Goal: Information Seeking & Learning: Learn about a topic

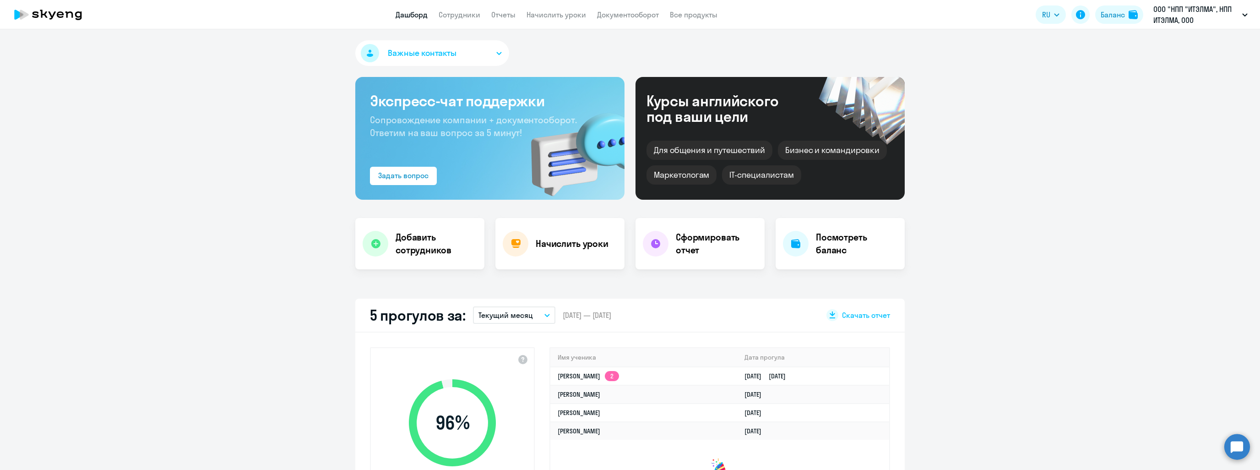
select select "30"
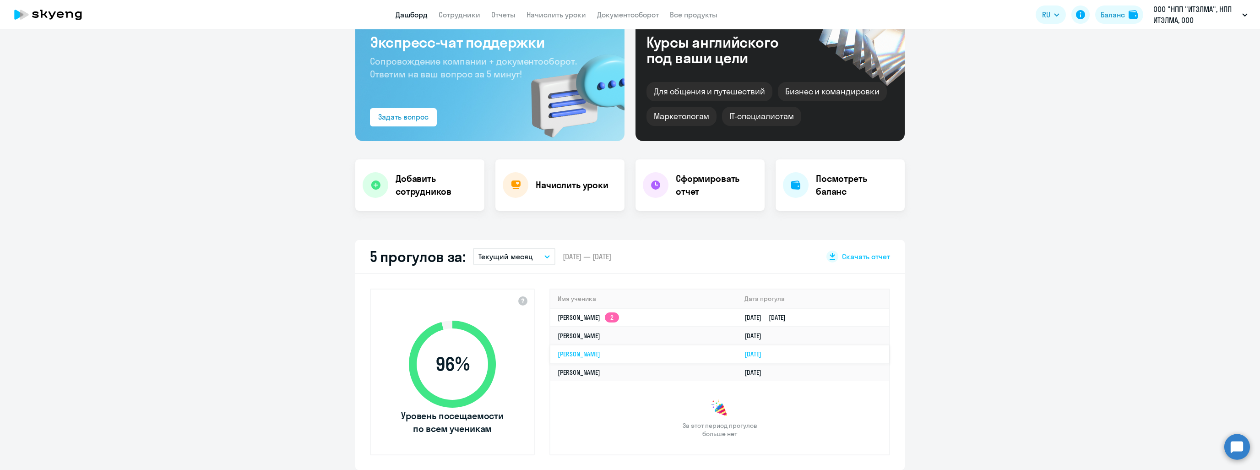
scroll to position [46, 0]
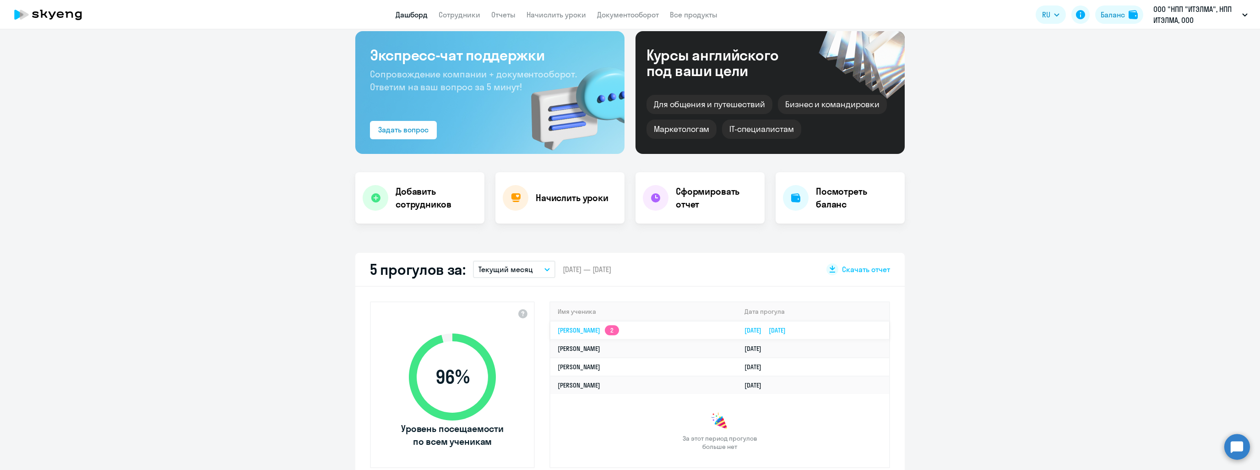
click at [619, 331] on link "[PERSON_NAME] 2" at bounding box center [588, 330] width 61 height 8
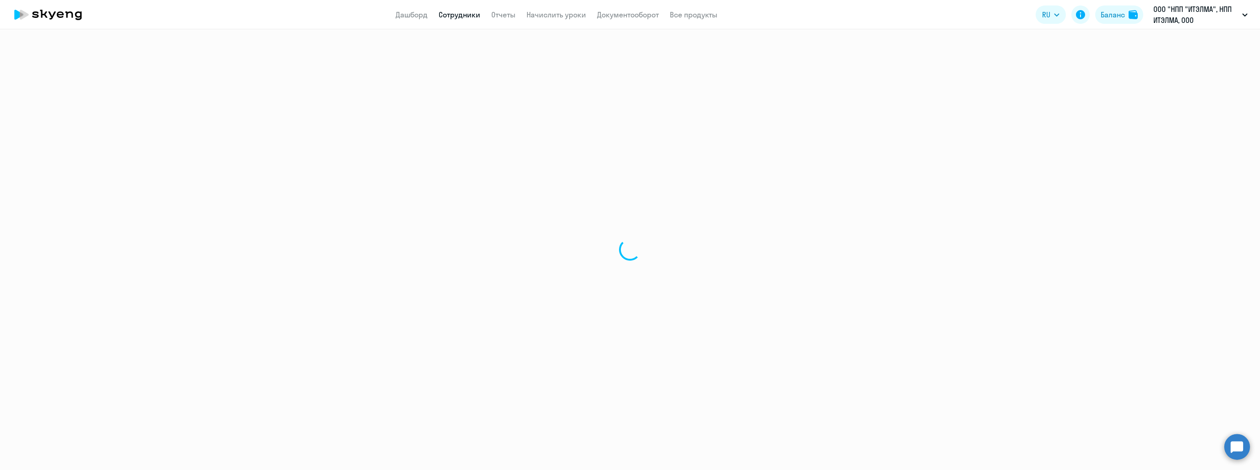
select select "english"
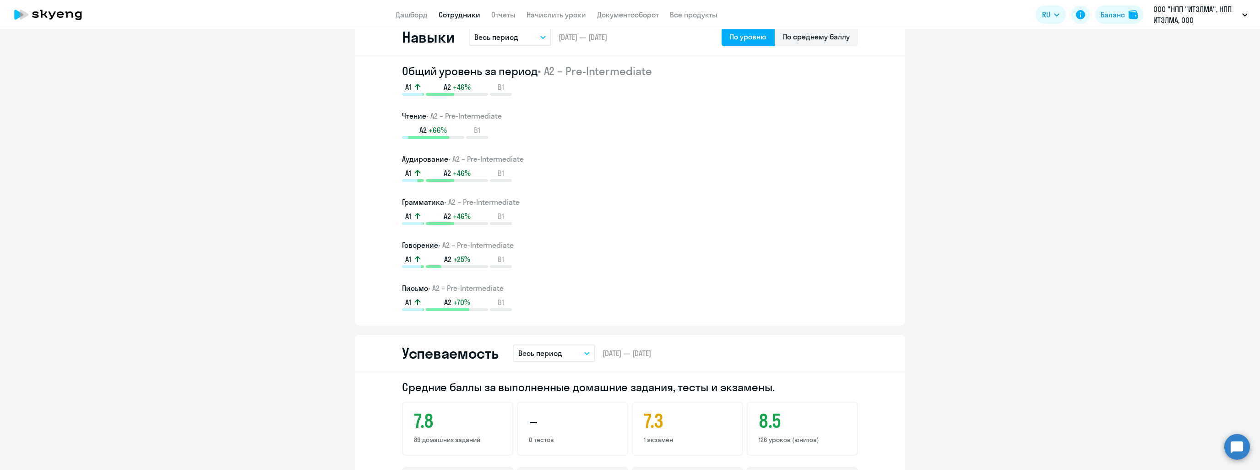
scroll to position [504, 0]
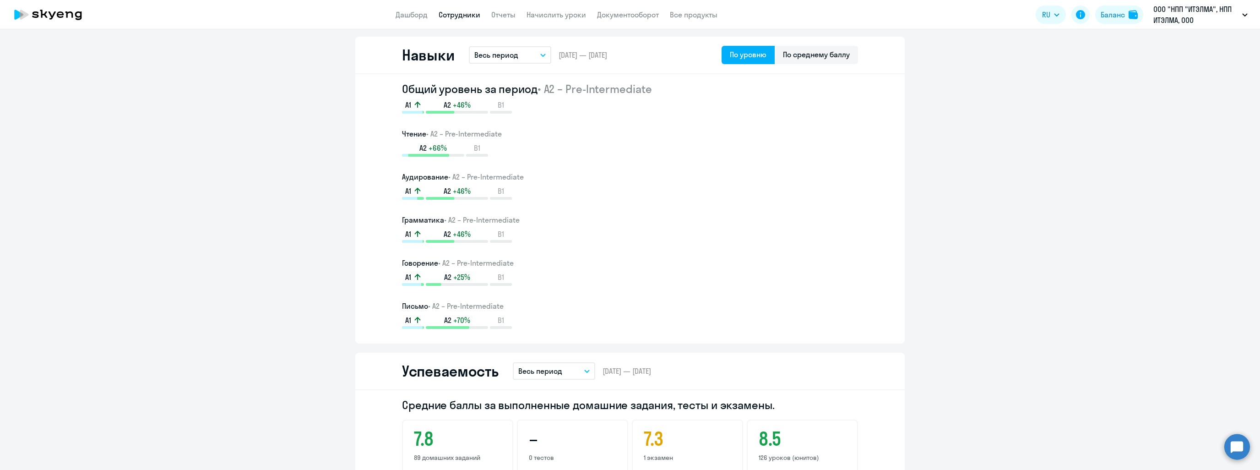
click at [413, 21] on app-header "Дашборд Сотрудники Отчеты Начислить уроки Документооборот Все продукты Дашборд …" at bounding box center [630, 14] width 1260 height 29
click at [414, 17] on link "Дашборд" at bounding box center [411, 14] width 32 height 9
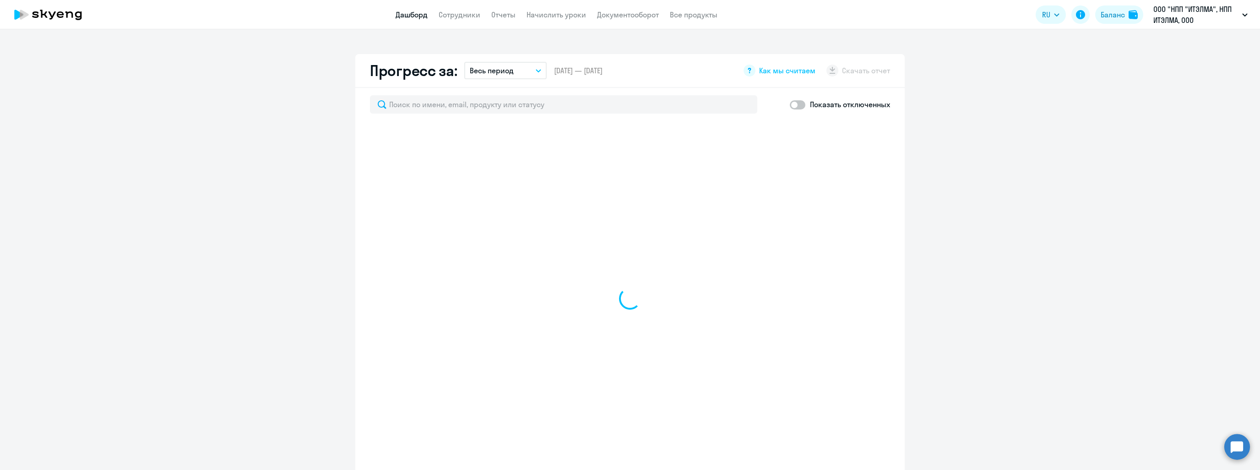
scroll to position [568, 0]
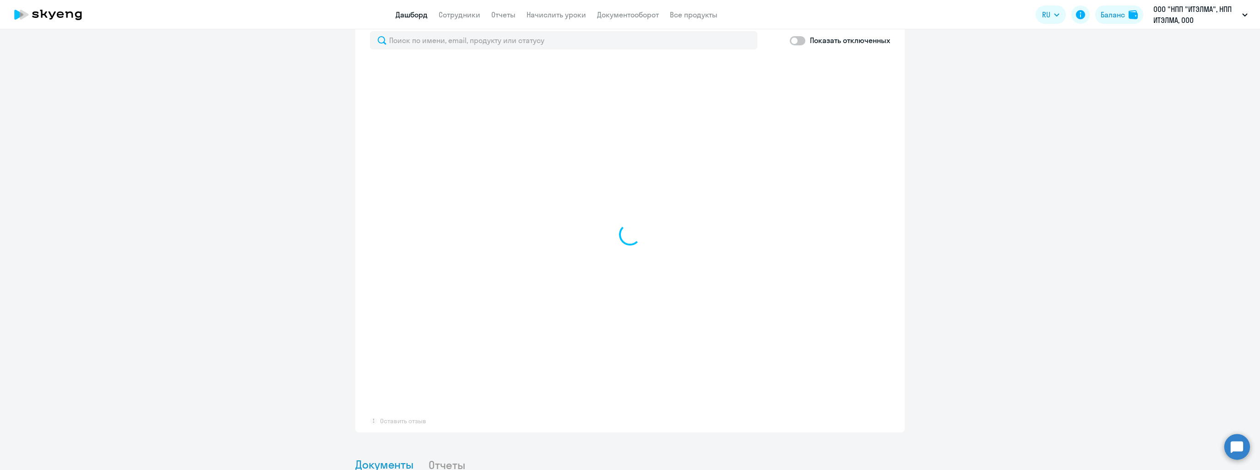
select select "30"
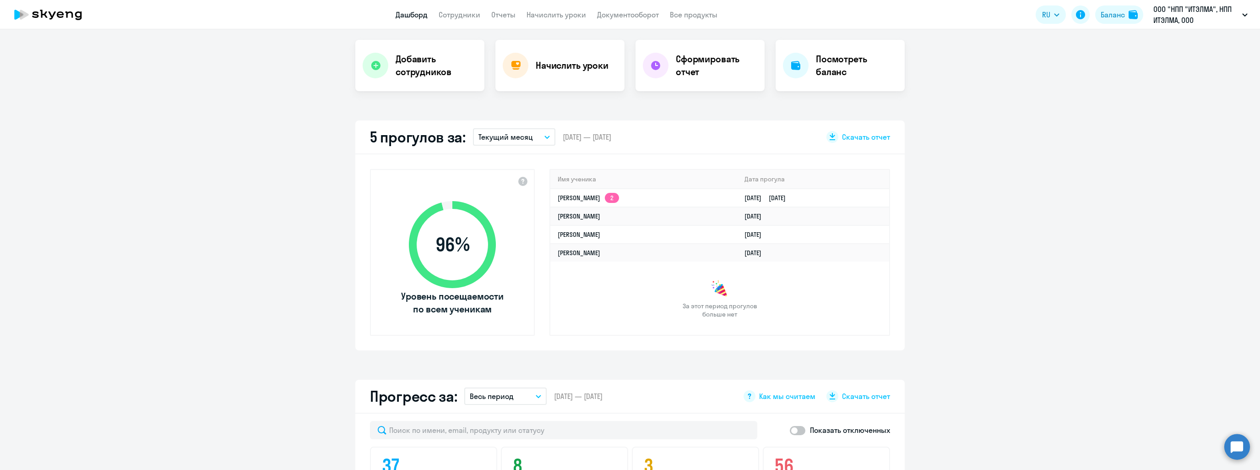
scroll to position [144, 0]
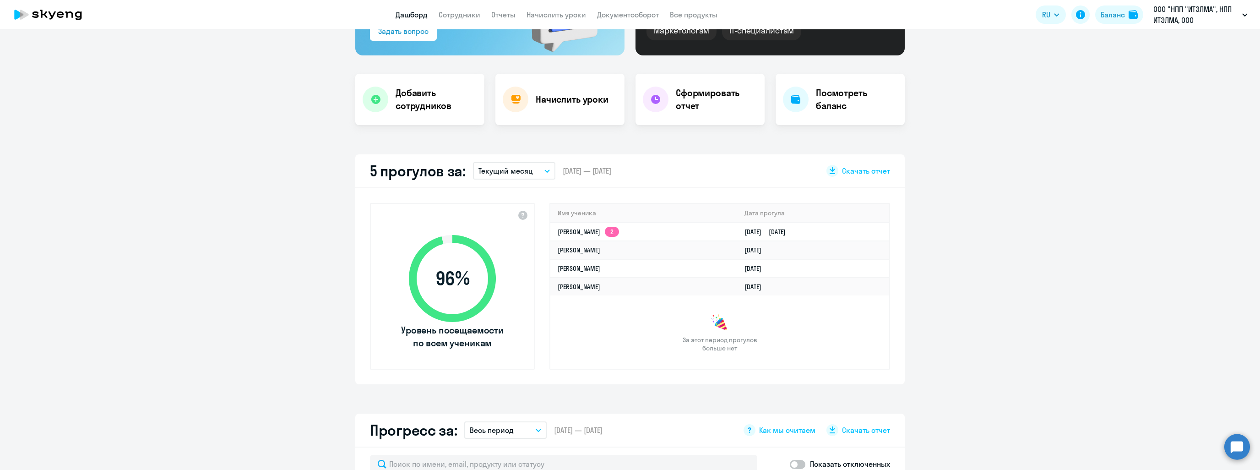
click at [449, 10] on app-menu-item-link "Сотрудники" at bounding box center [460, 14] width 42 height 11
click at [454, 12] on link "Сотрудники" at bounding box center [460, 14] width 42 height 9
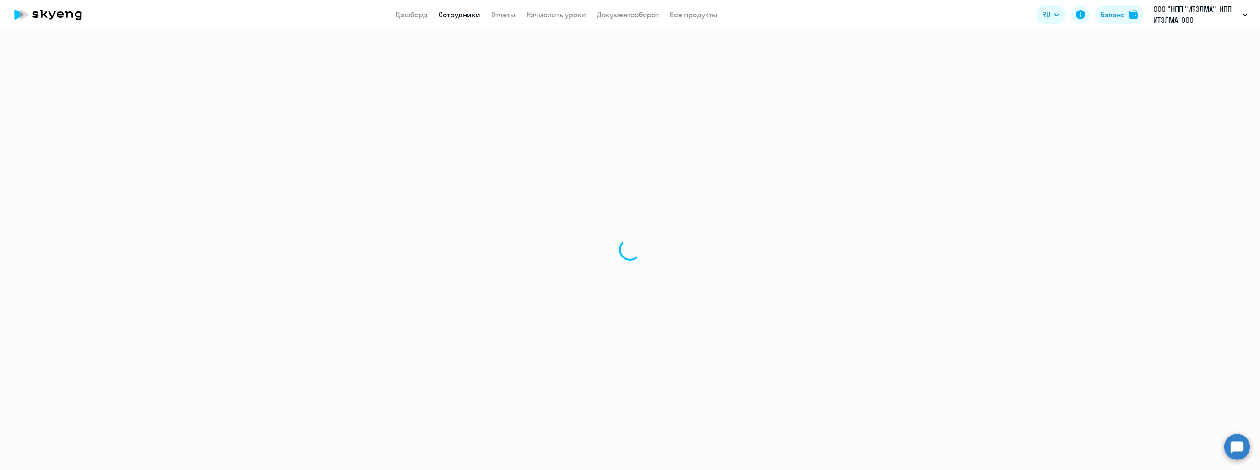
select select "30"
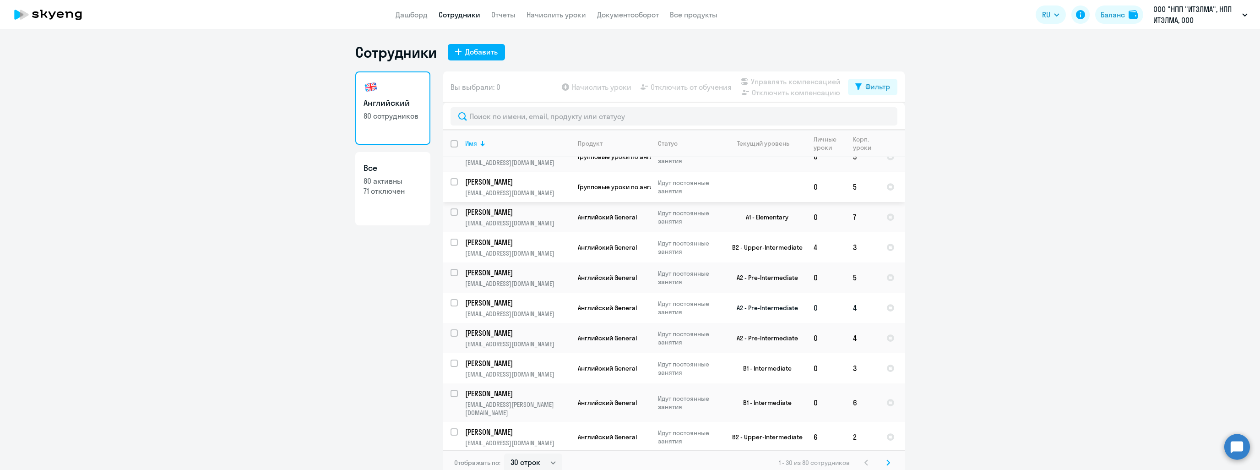
scroll to position [46, 0]
click at [1011, 330] on ng-component "Сотрудники Добавить [DEMOGRAPHIC_DATA] 80 сотрудников Все 80 активны 71 отключе…" at bounding box center [630, 259] width 1260 height 432
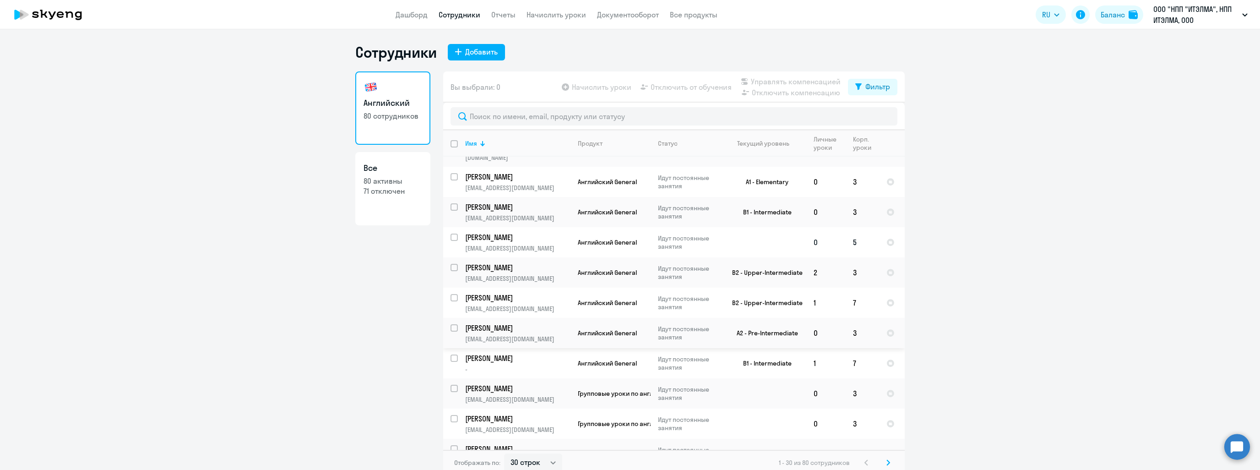
scroll to position [5, 0]
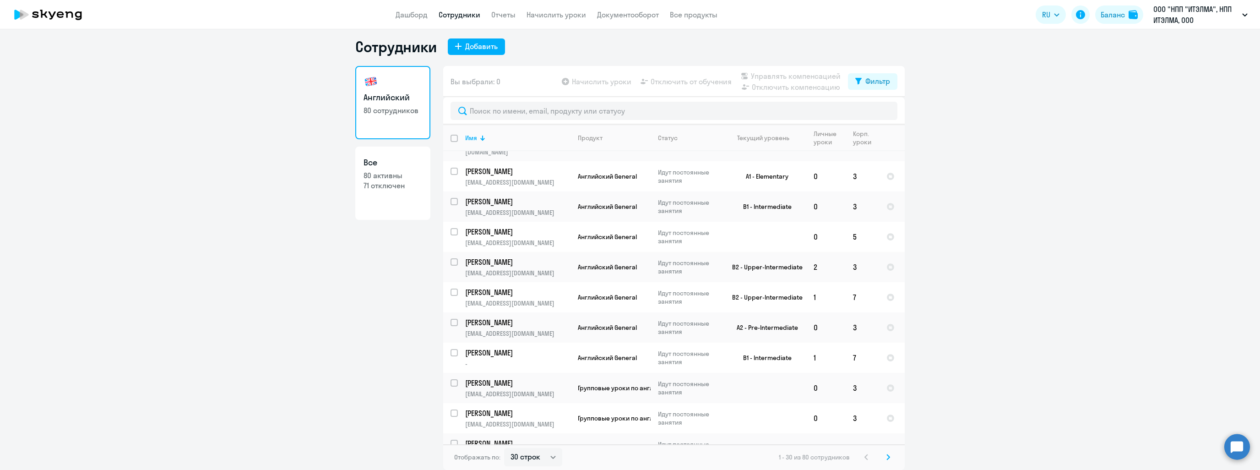
click at [886, 460] on icon at bounding box center [888, 457] width 4 height 6
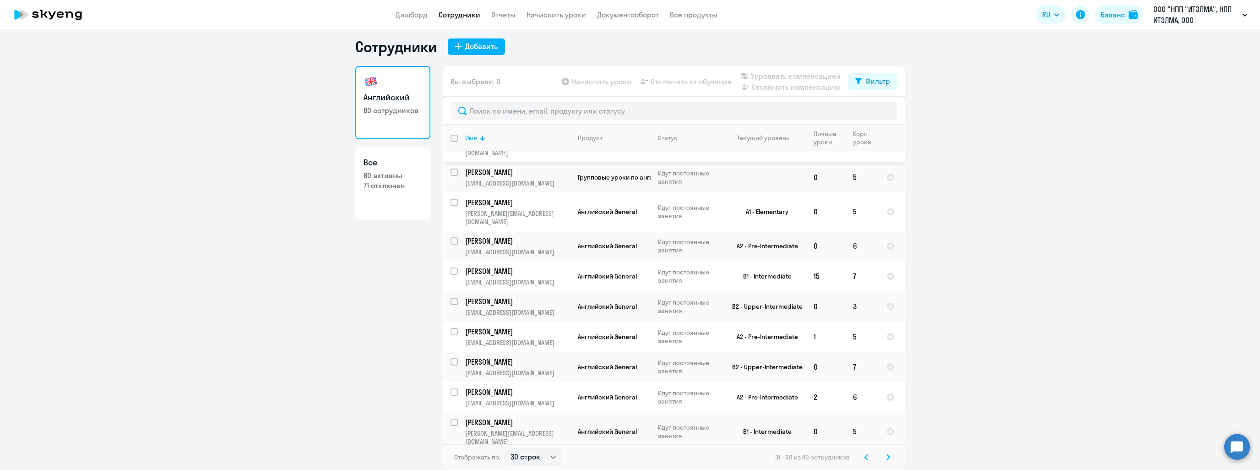
scroll to position [619, 0]
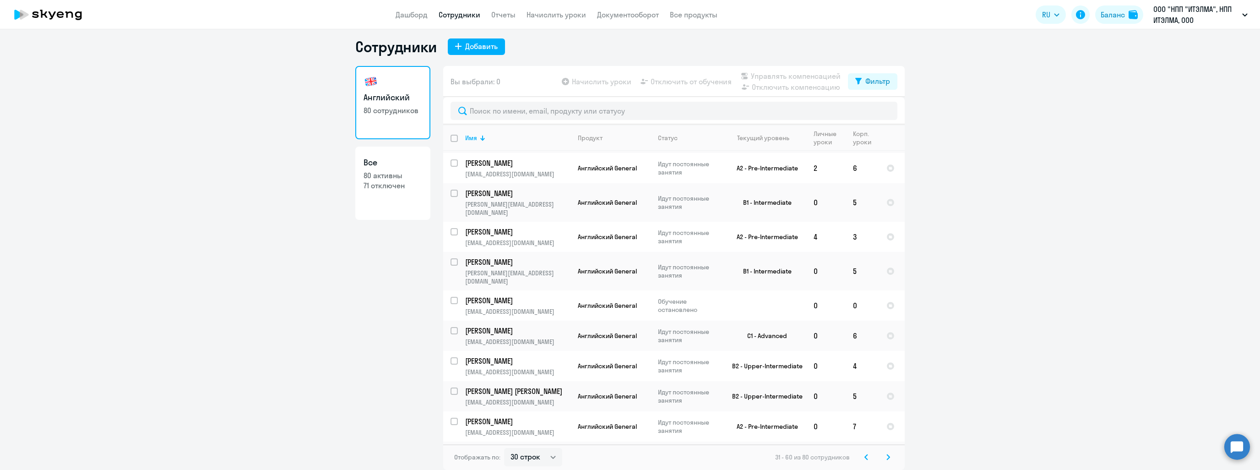
click at [883, 454] on svg-icon at bounding box center [888, 456] width 11 height 11
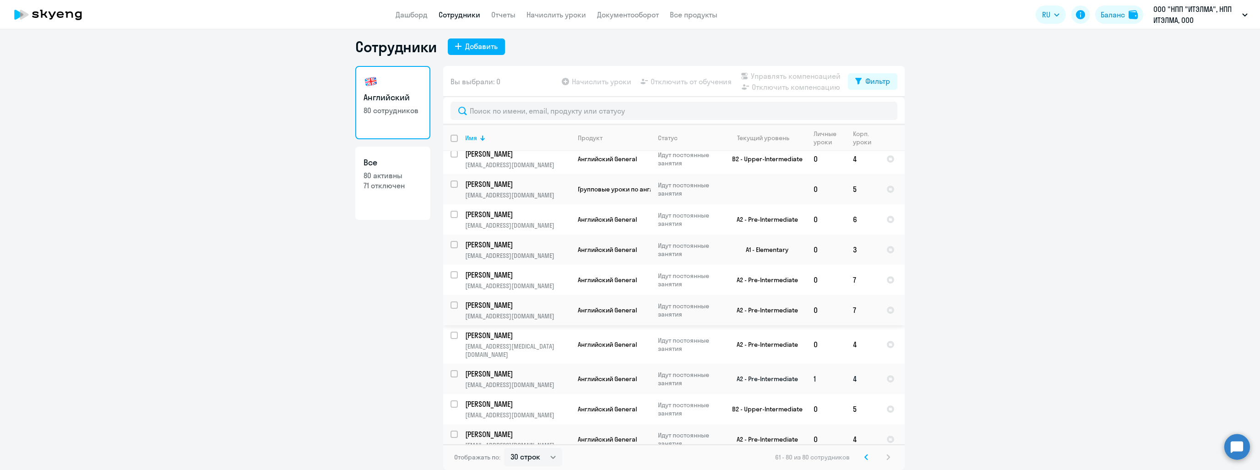
scroll to position [315, 0]
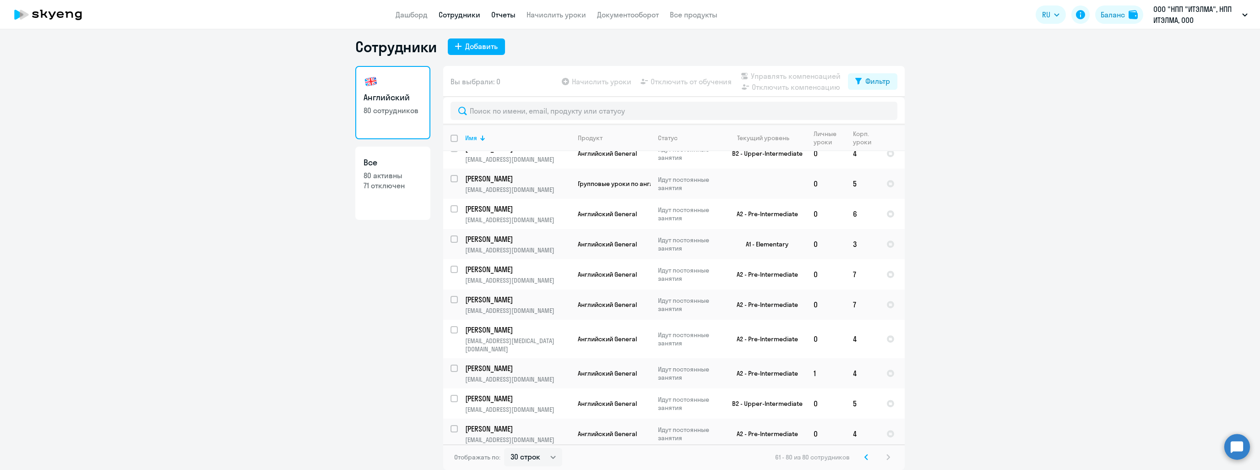
click at [506, 10] on app-menu-item-link "Отчеты" at bounding box center [503, 14] width 24 height 11
